Goal: Navigation & Orientation: Find specific page/section

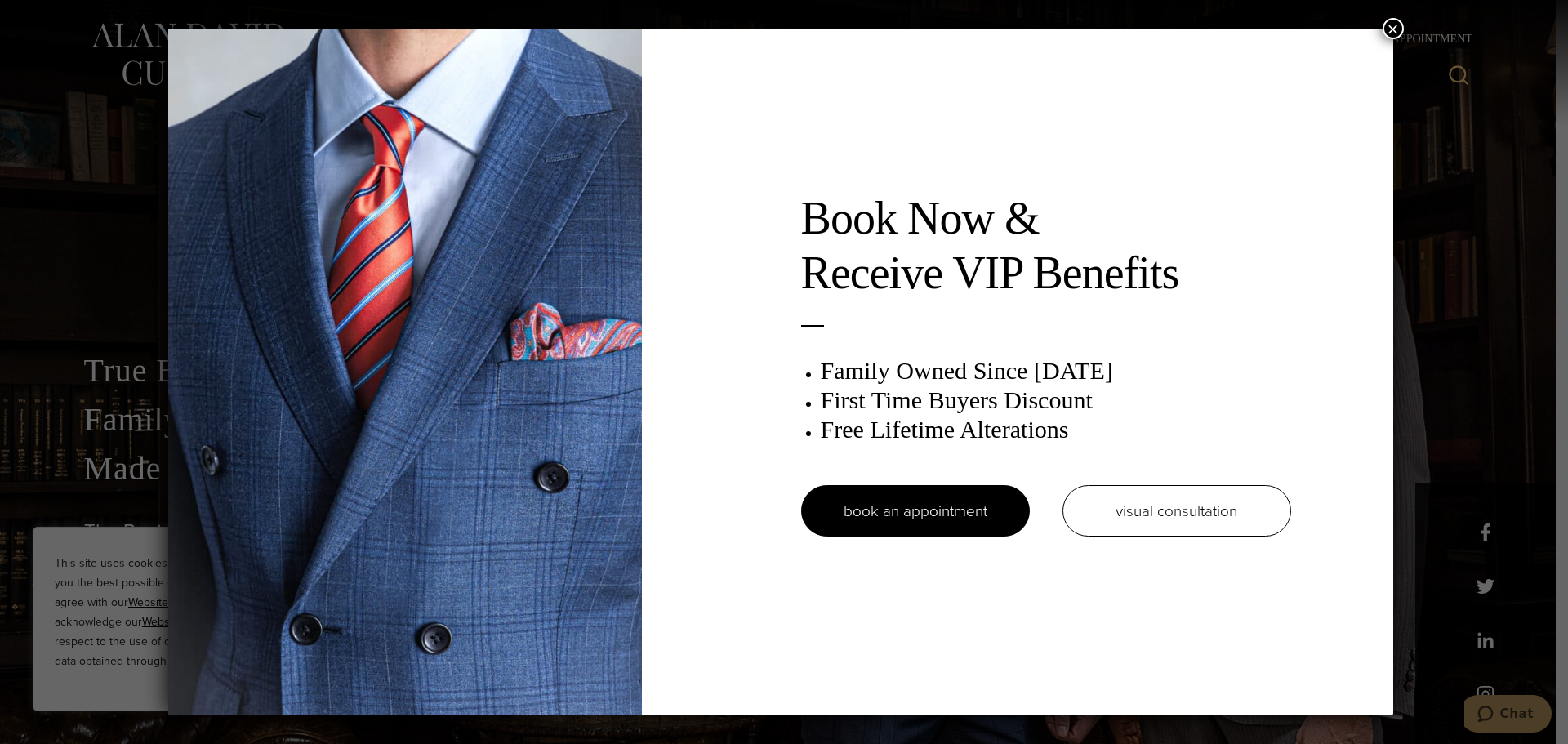
click at [1404, 29] on button "×" at bounding box center [1393, 28] width 21 height 21
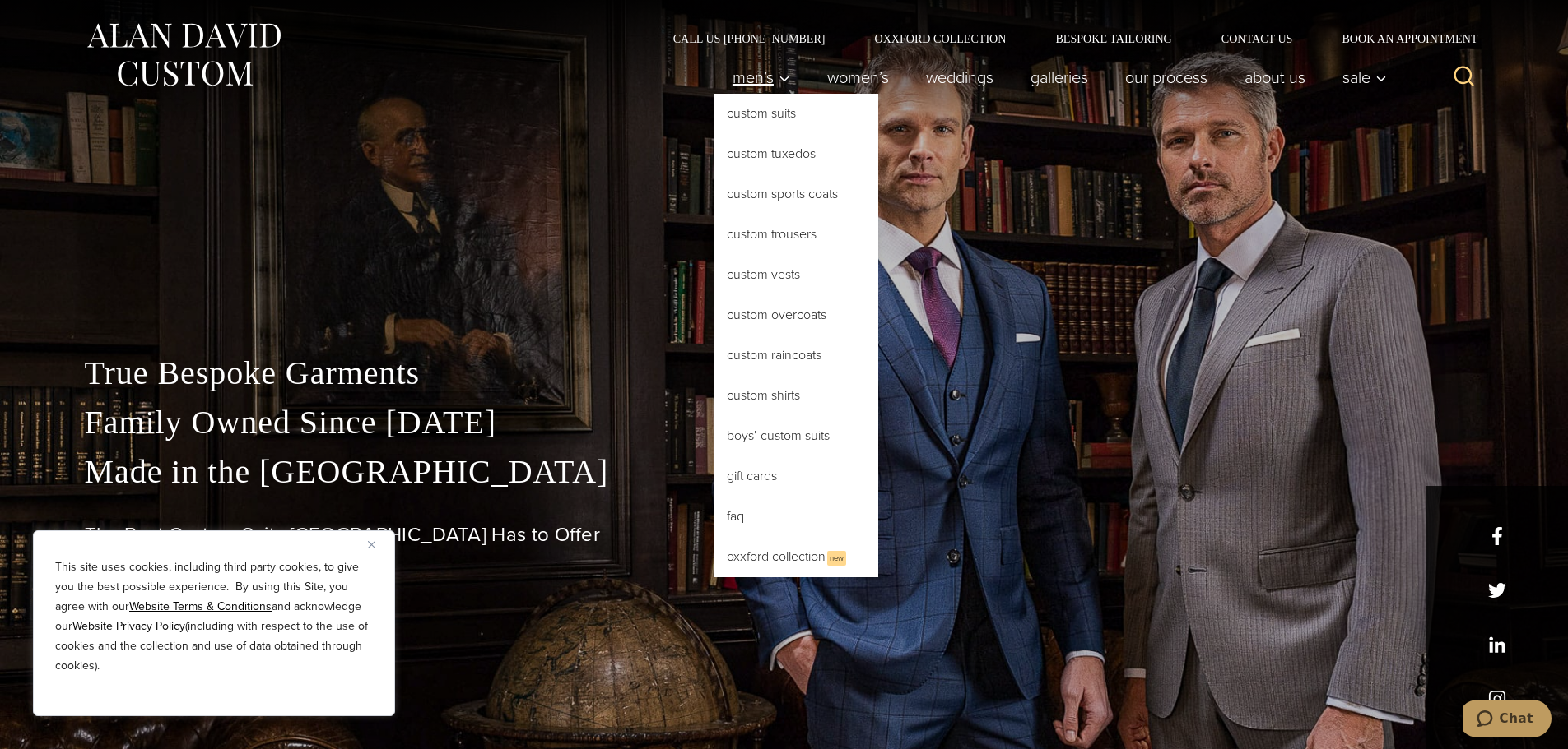
click at [757, 76] on span "Men’s" at bounding box center [761, 77] width 58 height 17
click at [755, 116] on link "Custom Suits" at bounding box center [796, 113] width 165 height 40
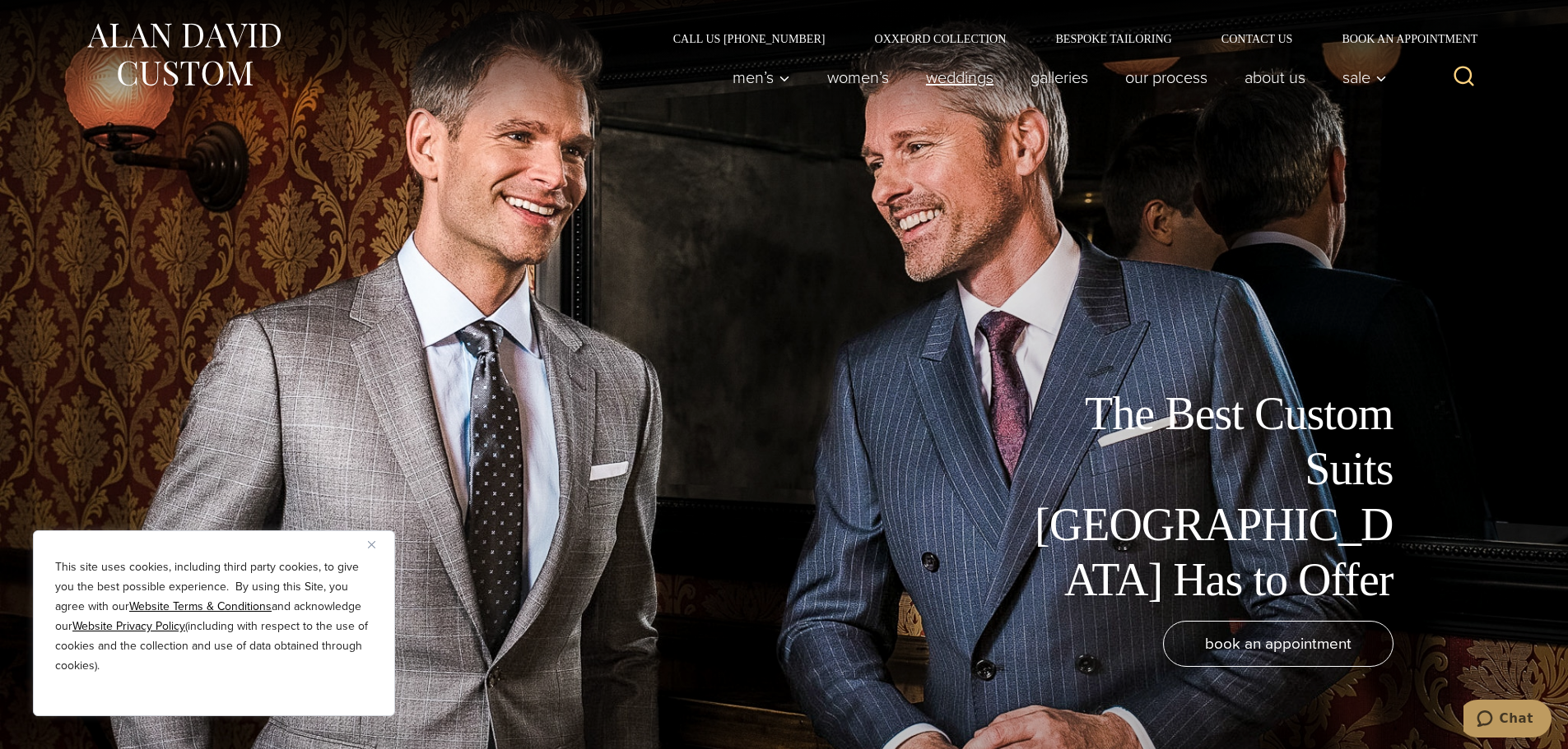
click at [947, 76] on link "weddings" at bounding box center [959, 77] width 105 height 33
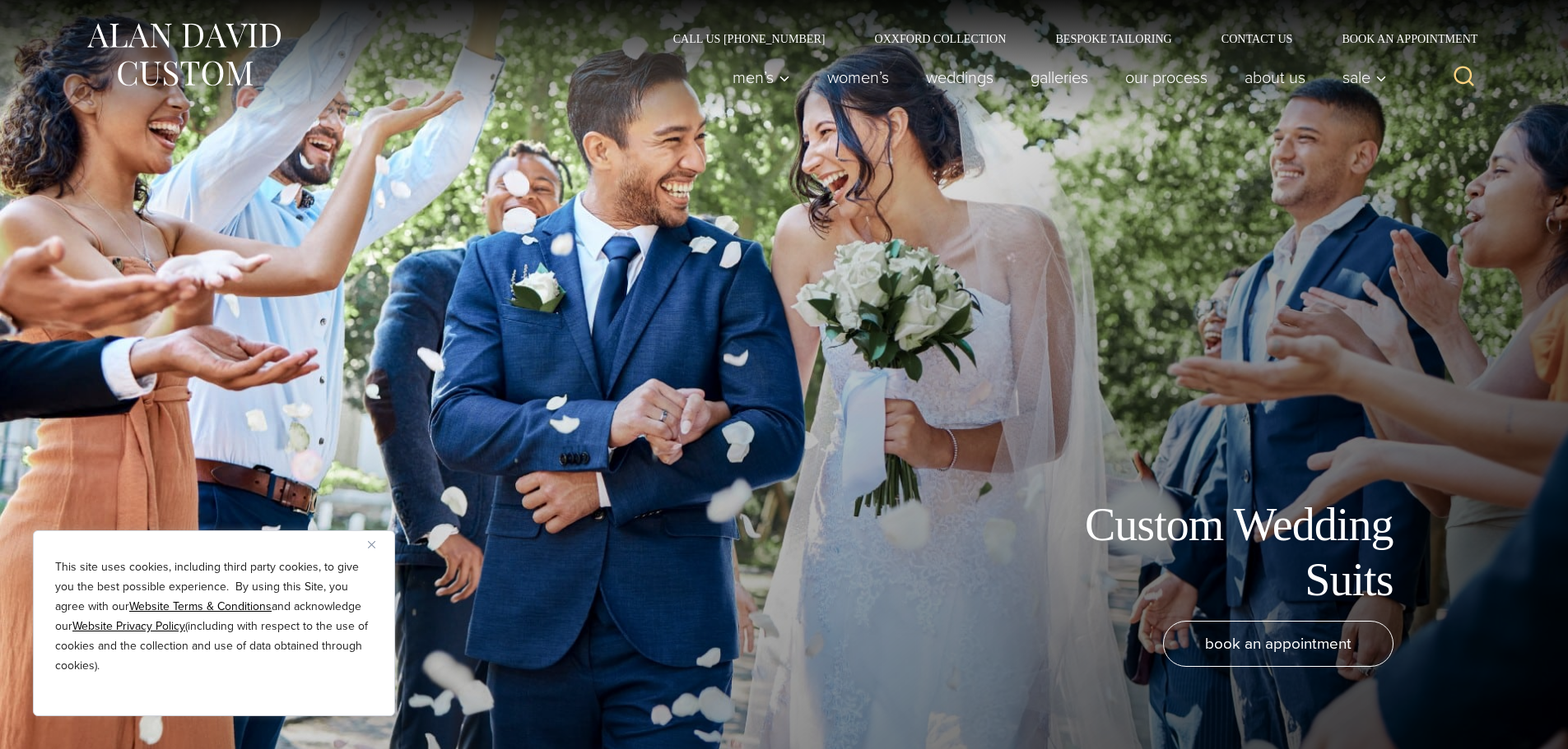
scroll to position [20, 0]
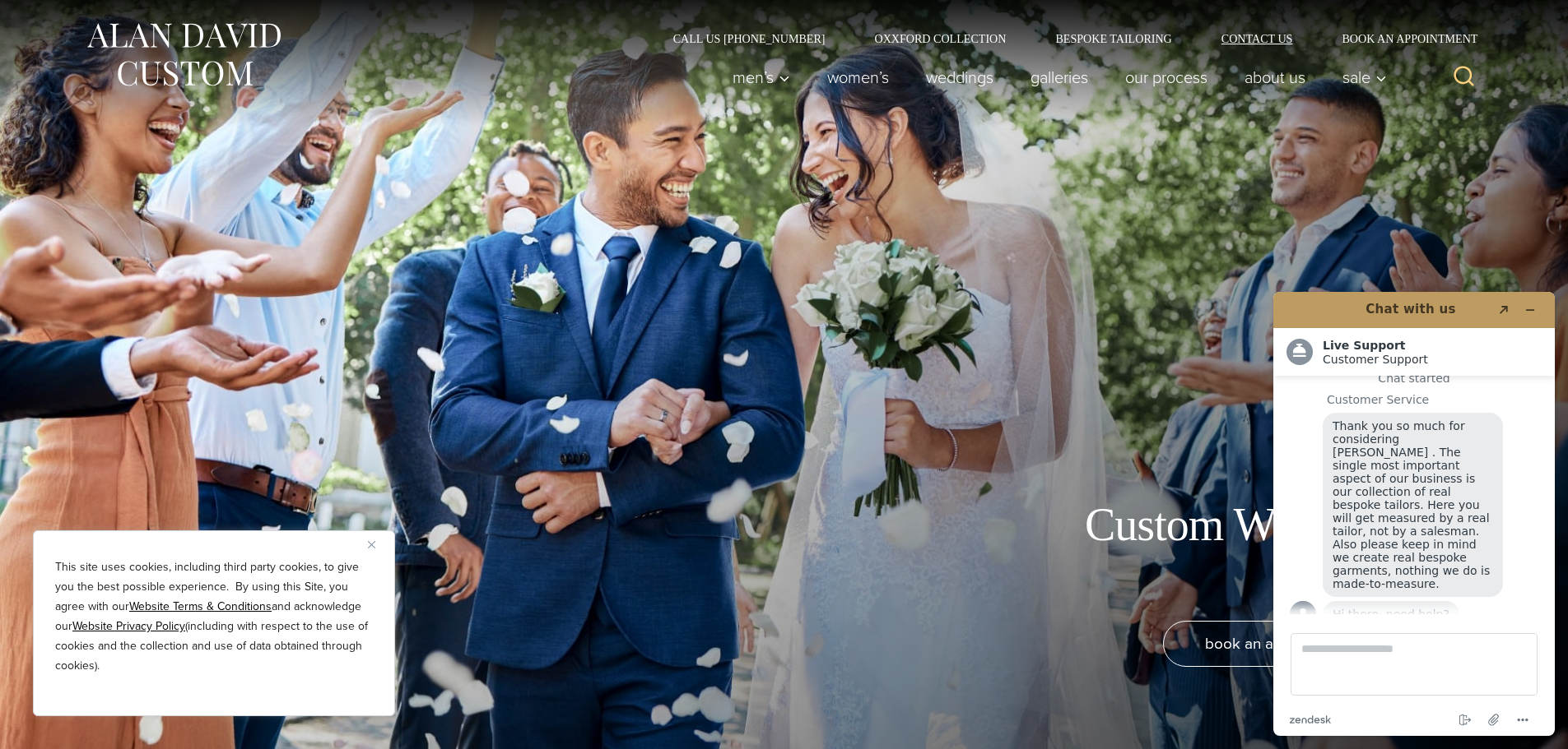
click at [1257, 39] on link "Contact Us" at bounding box center [1257, 38] width 121 height 12
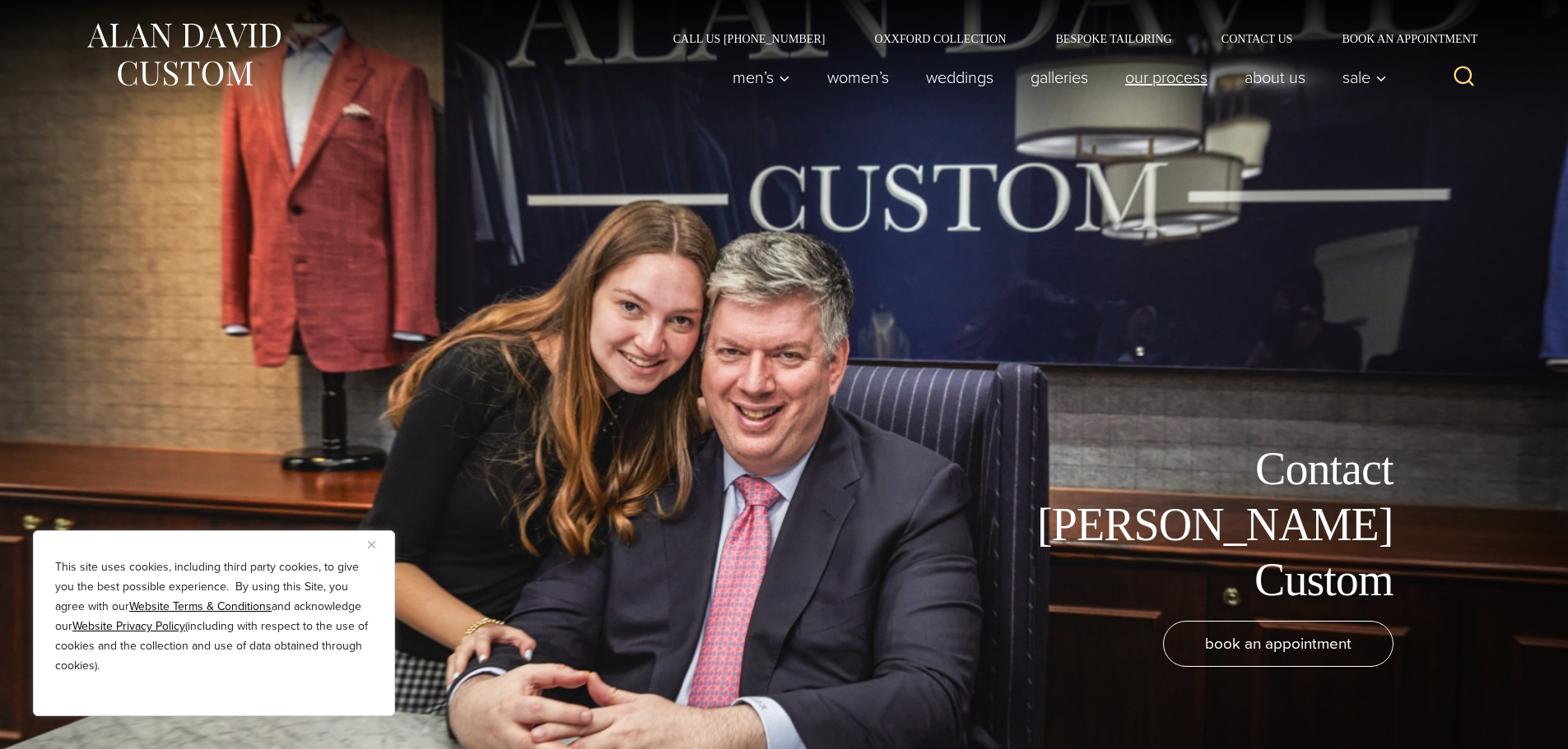
scroll to position [20, 0]
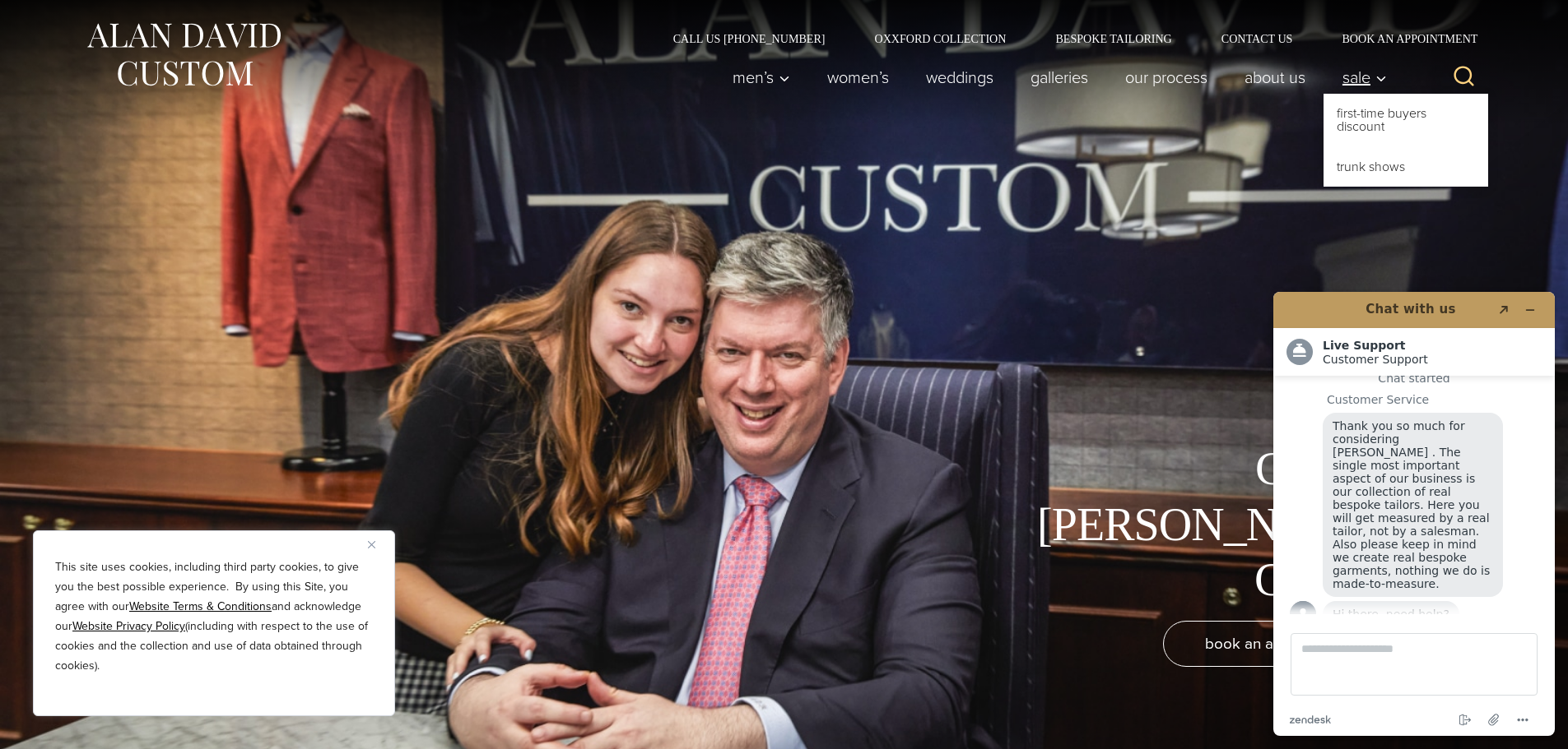
click at [1365, 77] on span "Sale" at bounding box center [1364, 77] width 44 height 17
click at [1364, 110] on link "First-Time Buyers Discount" at bounding box center [1406, 120] width 165 height 52
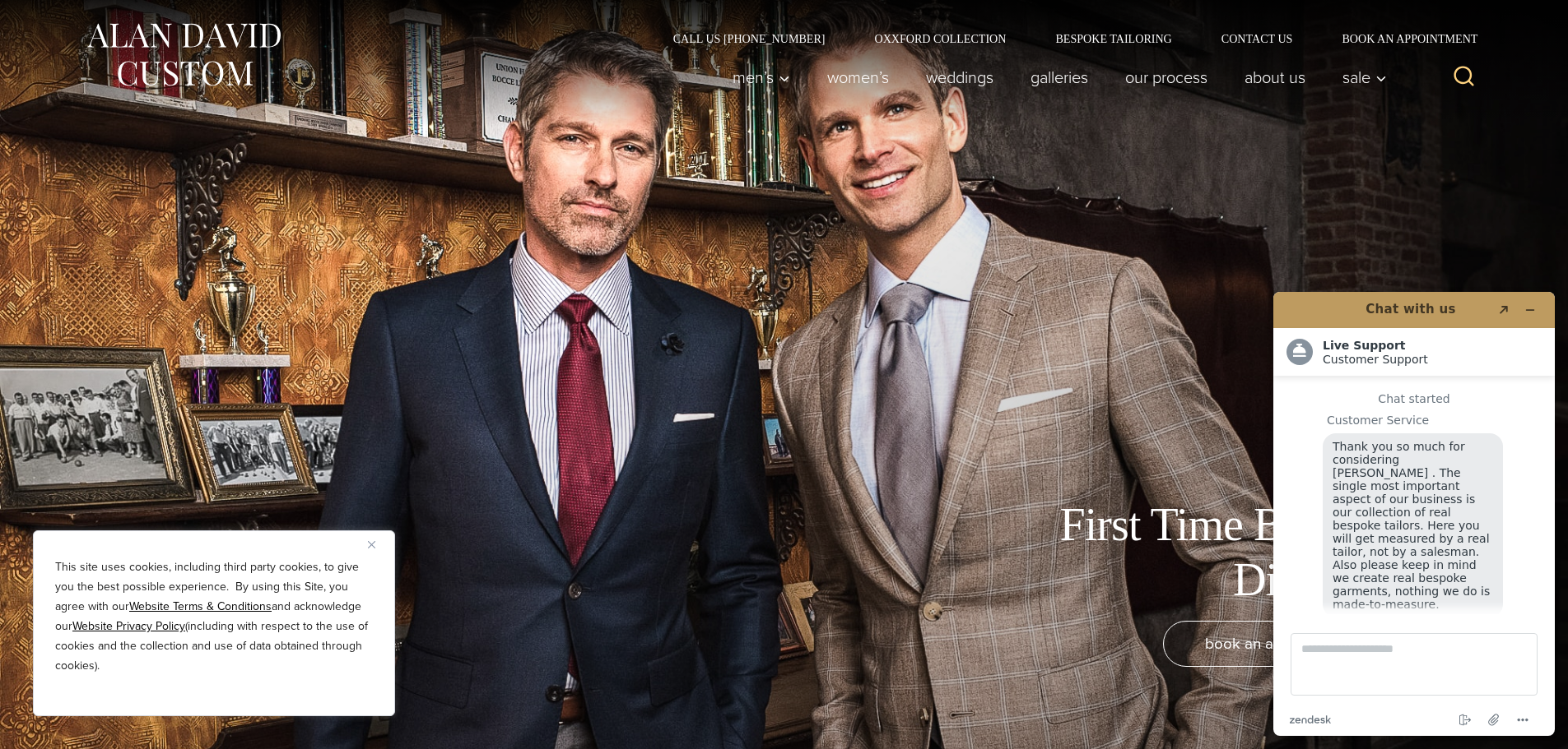
scroll to position [20, 0]
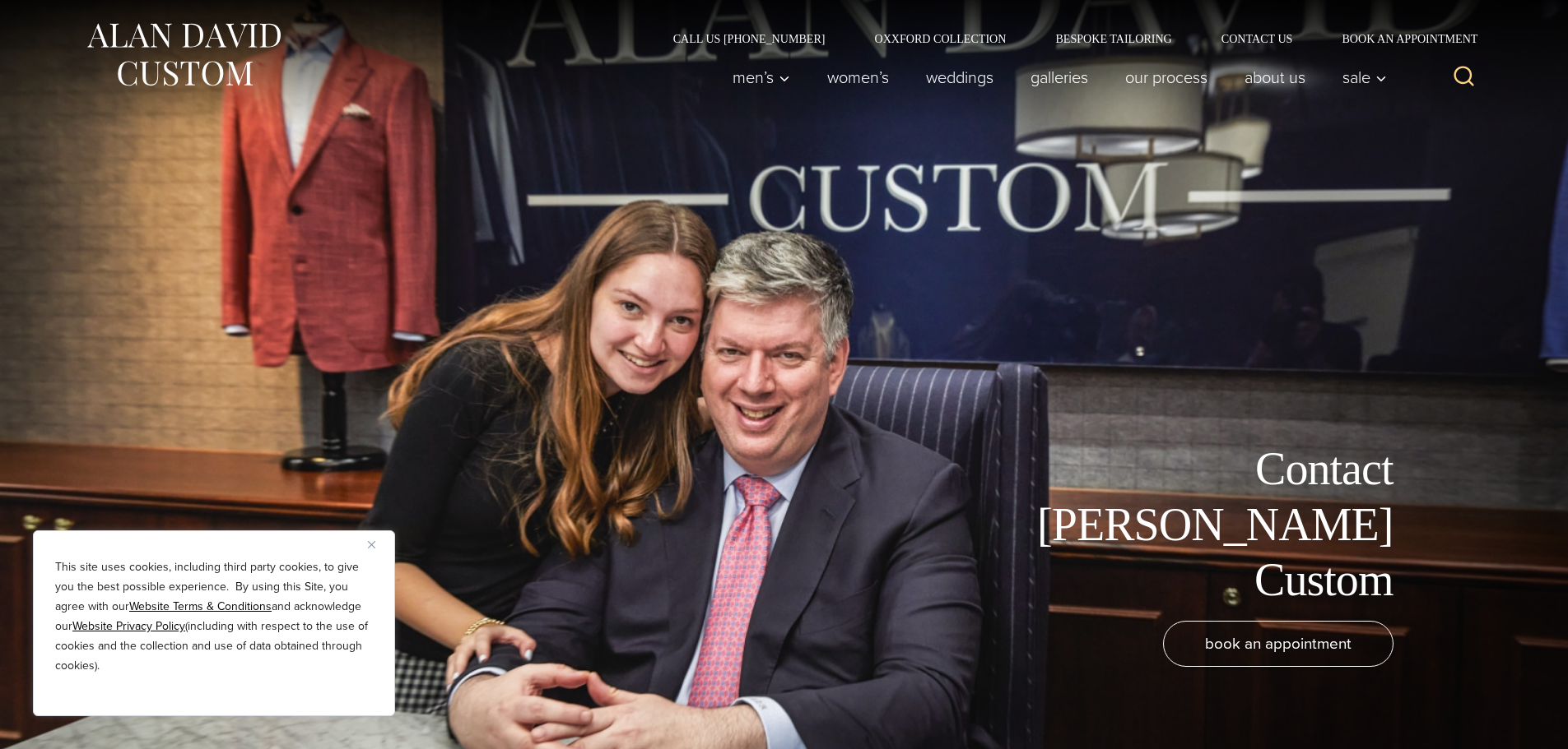
scroll to position [20, 0]
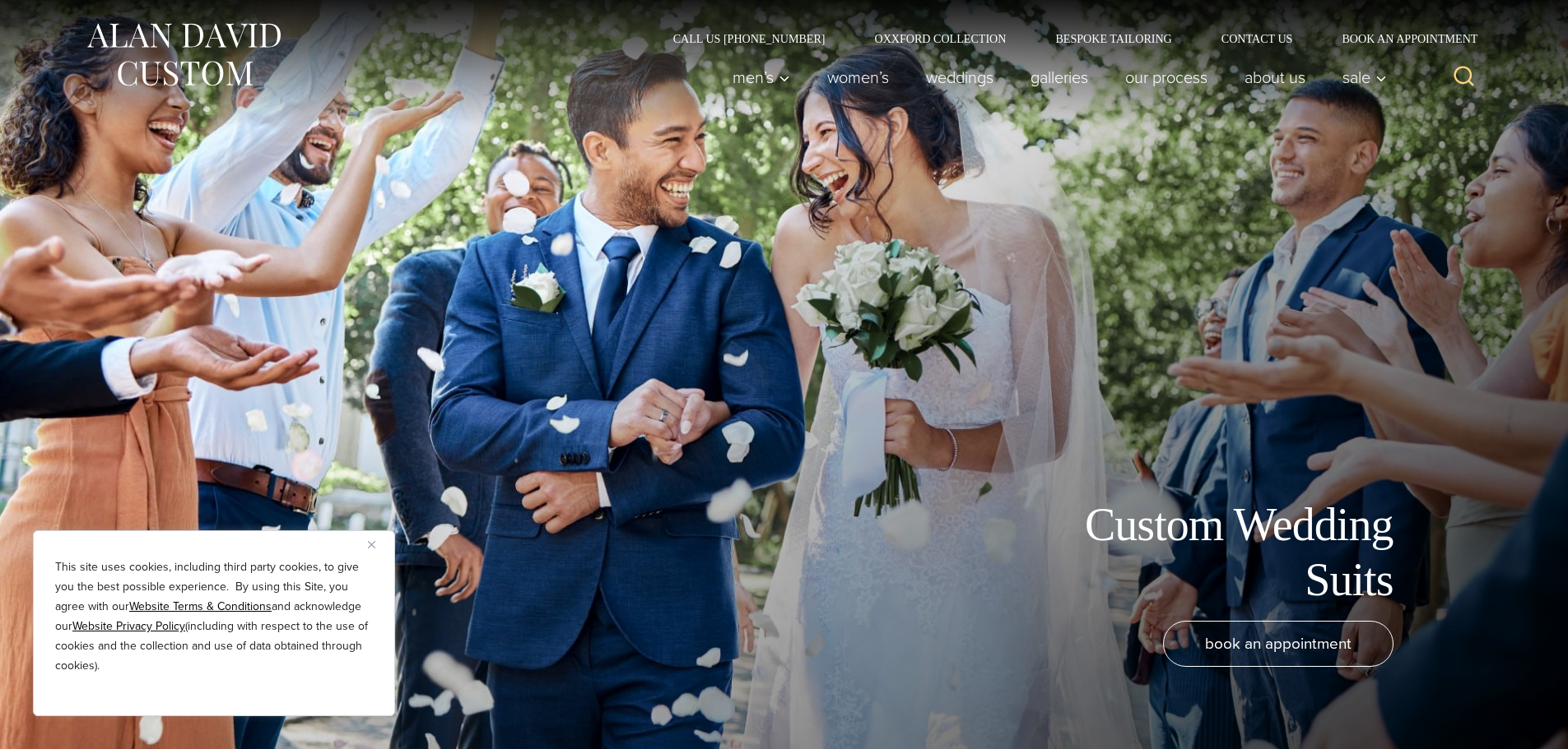
scroll to position [20, 0]
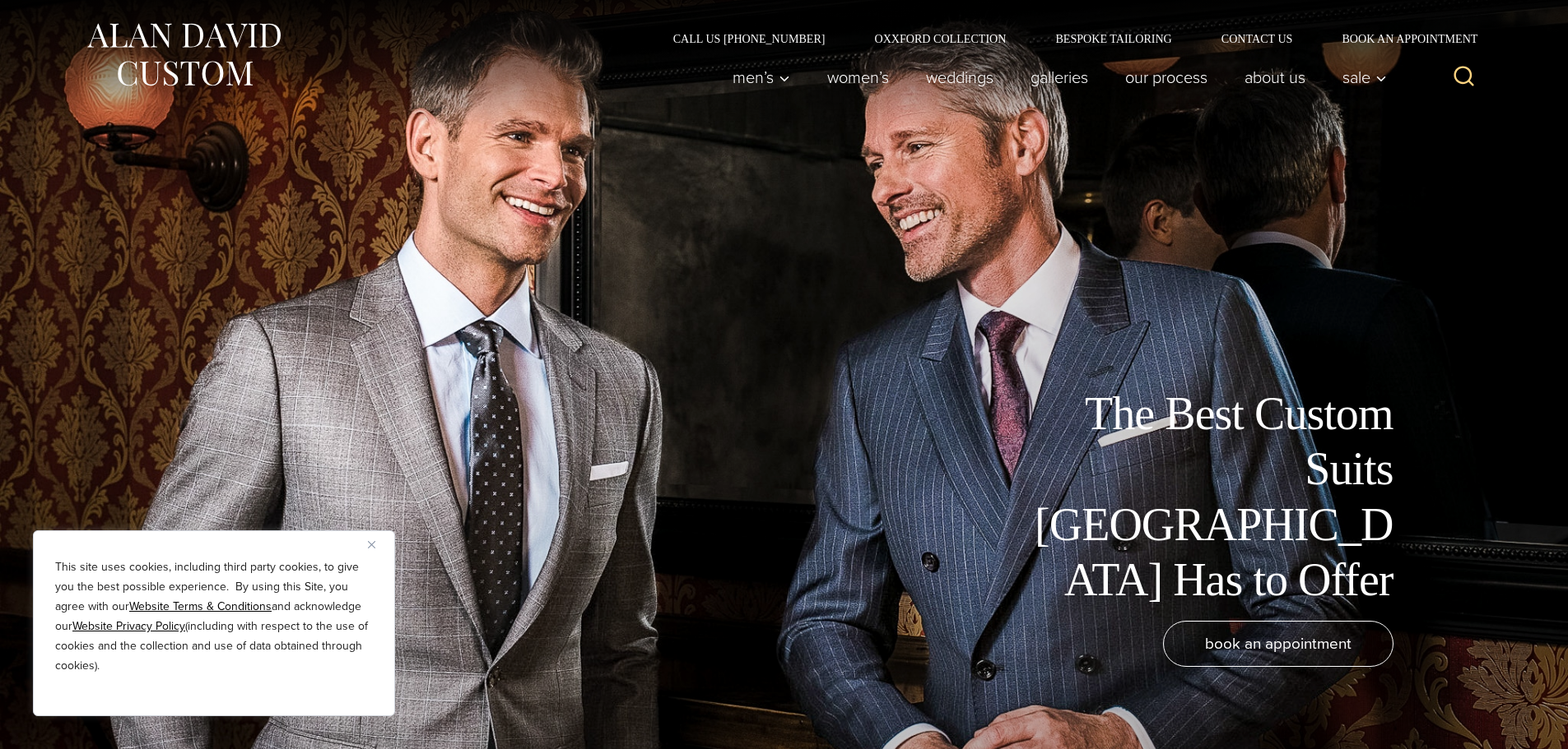
scroll to position [20, 0]
